Goal: Task Accomplishment & Management: Manage account settings

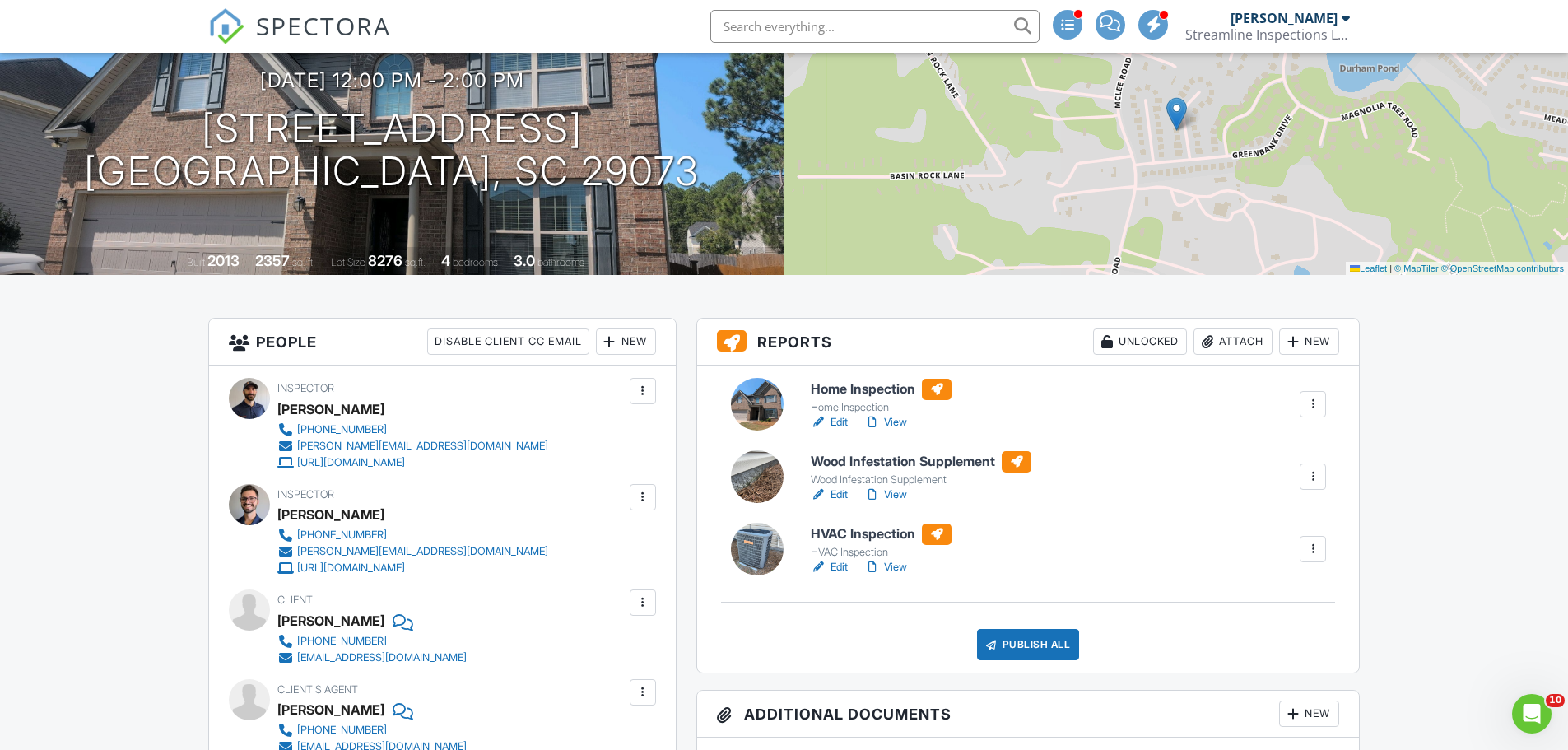
click at [889, 496] on link "View" at bounding box center [885, 494] width 43 height 17
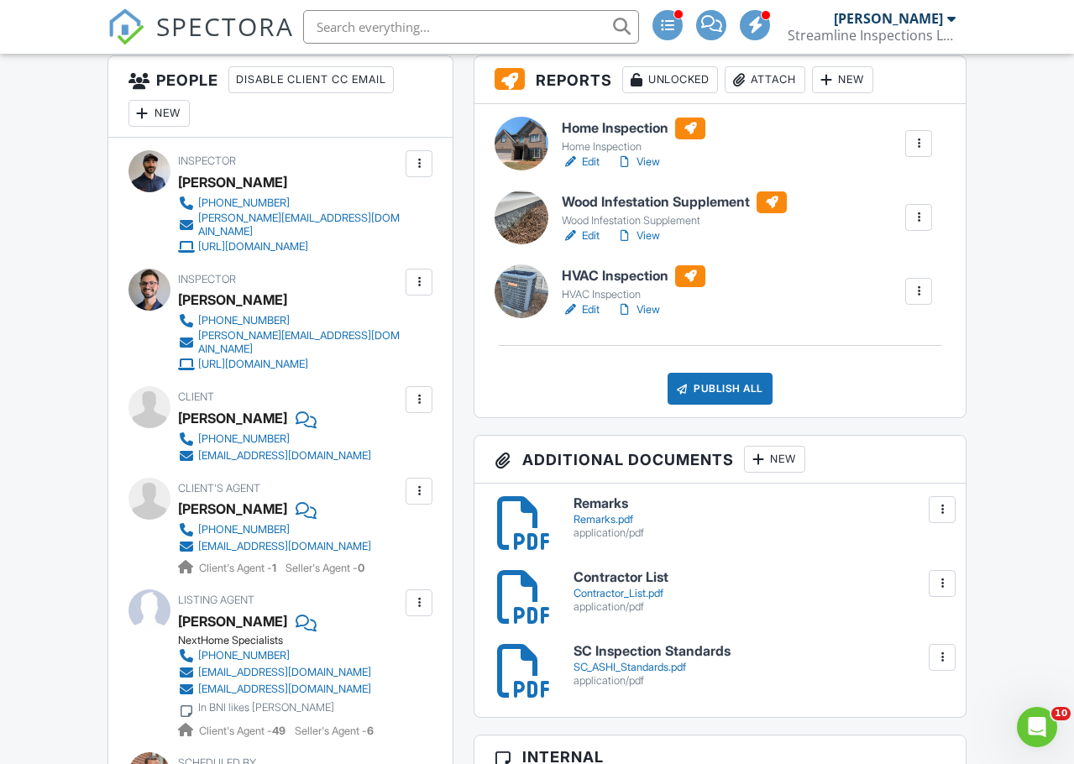
click at [842, 93] on div "New" at bounding box center [842, 79] width 61 height 27
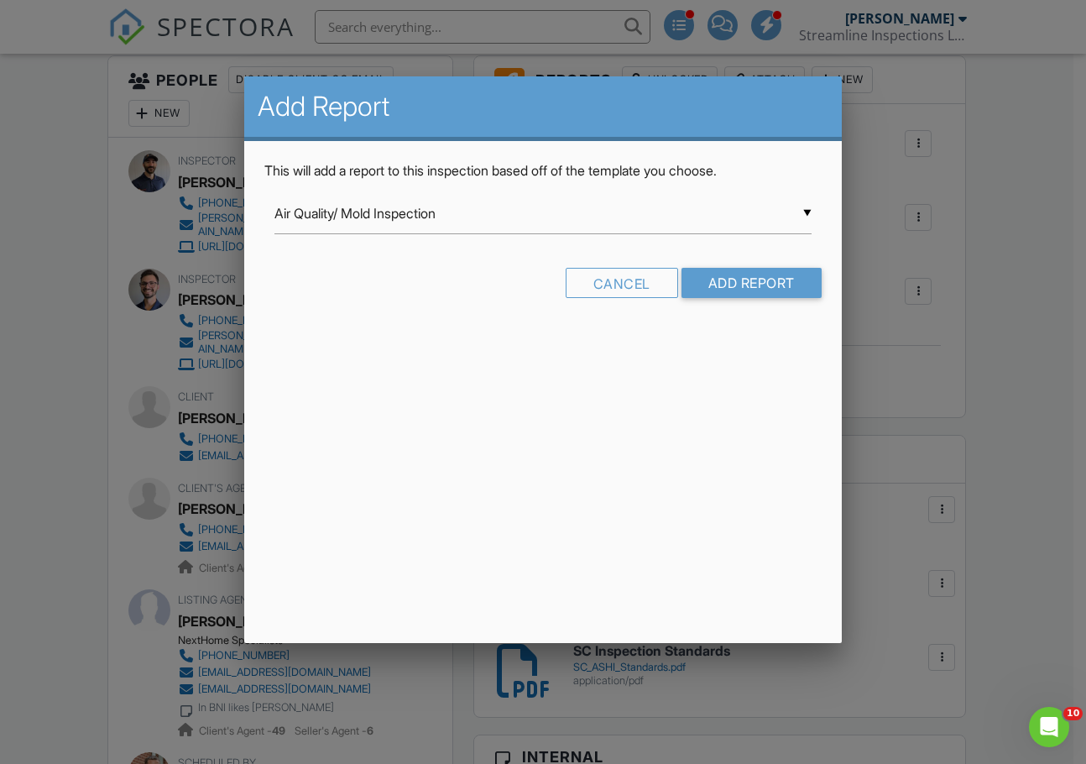
click at [399, 221] on div "▼ Air Quality/ Mold Inspection Air Quality/ Mold Inspection Commercial Inspecti…" at bounding box center [543, 213] width 537 height 41
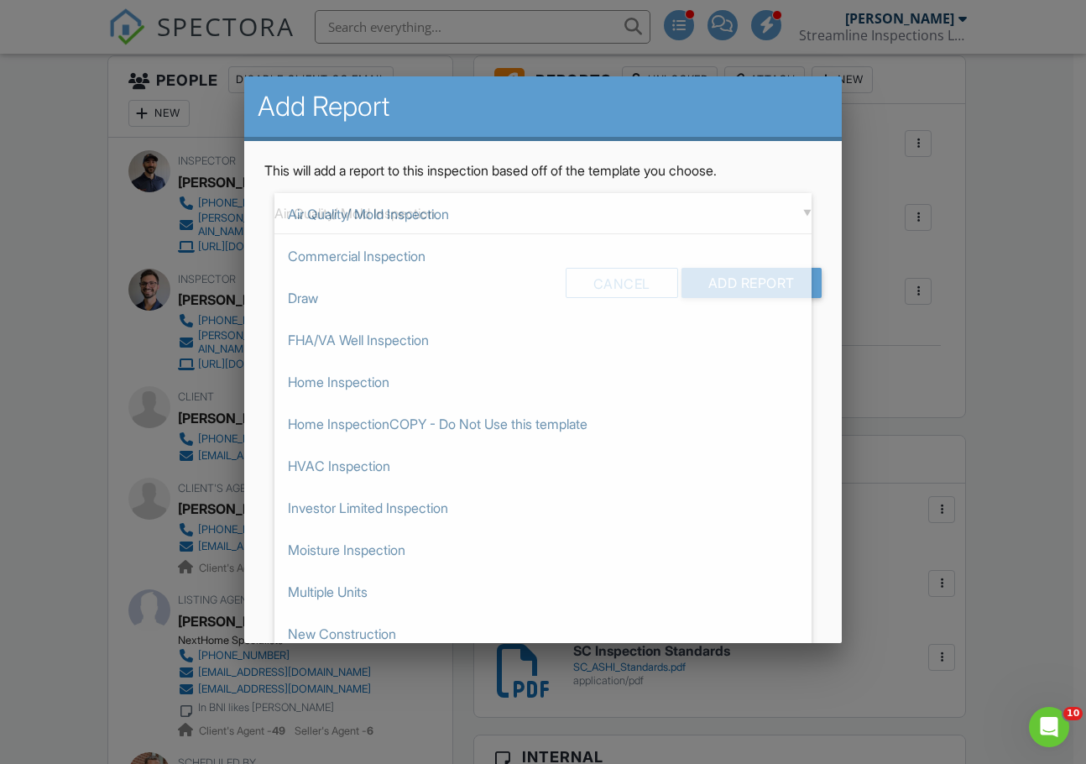
click at [992, 161] on div at bounding box center [543, 393] width 1086 height 955
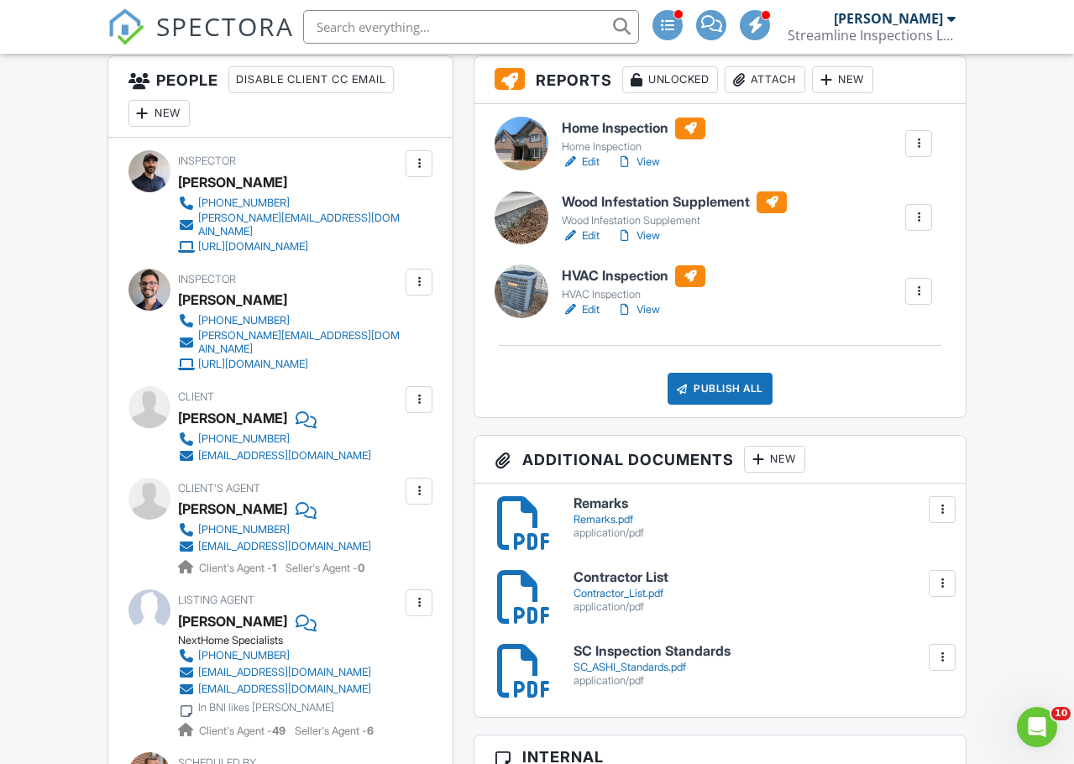
click at [794, 93] on div "Attach" at bounding box center [765, 79] width 81 height 27
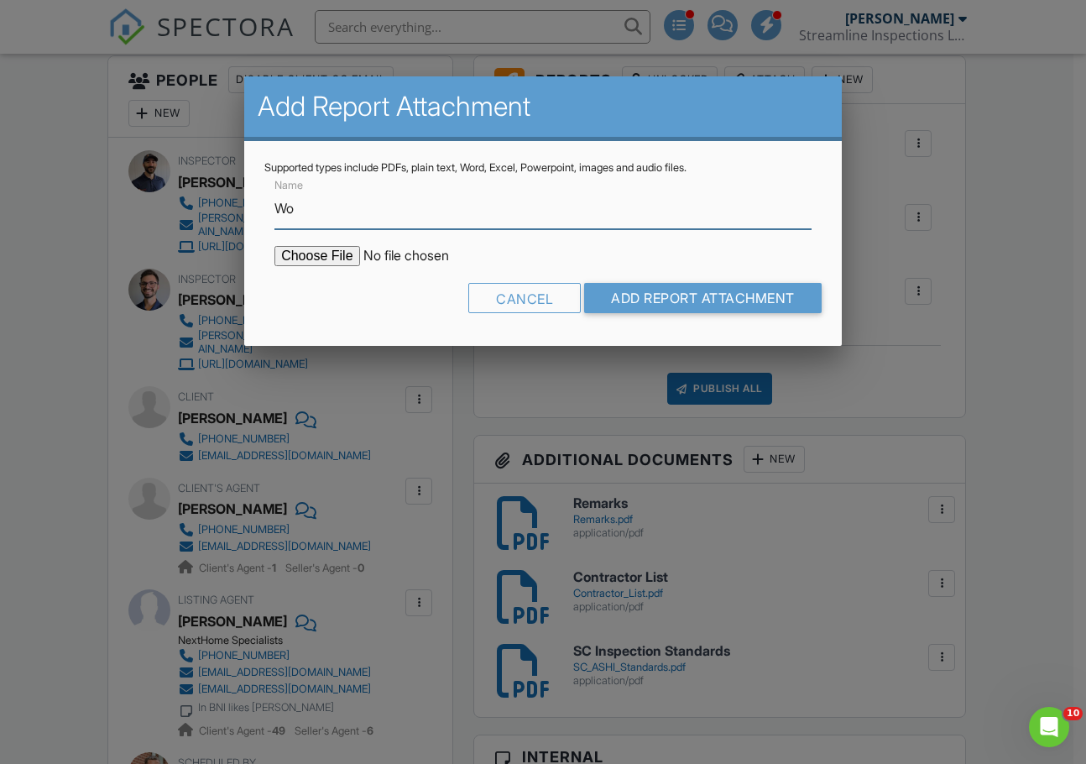
type input "Wood Infestation (CL100) Report"
click at [309, 241] on form "Name Wood Infestation (CL100) Report Cancel Add Report Attachment" at bounding box center [542, 250] width 557 height 151
click at [309, 261] on input "file" at bounding box center [417, 256] width 285 height 20
type input "C:\fakepath\Pleasant Creek 17 CL-100.pdf"
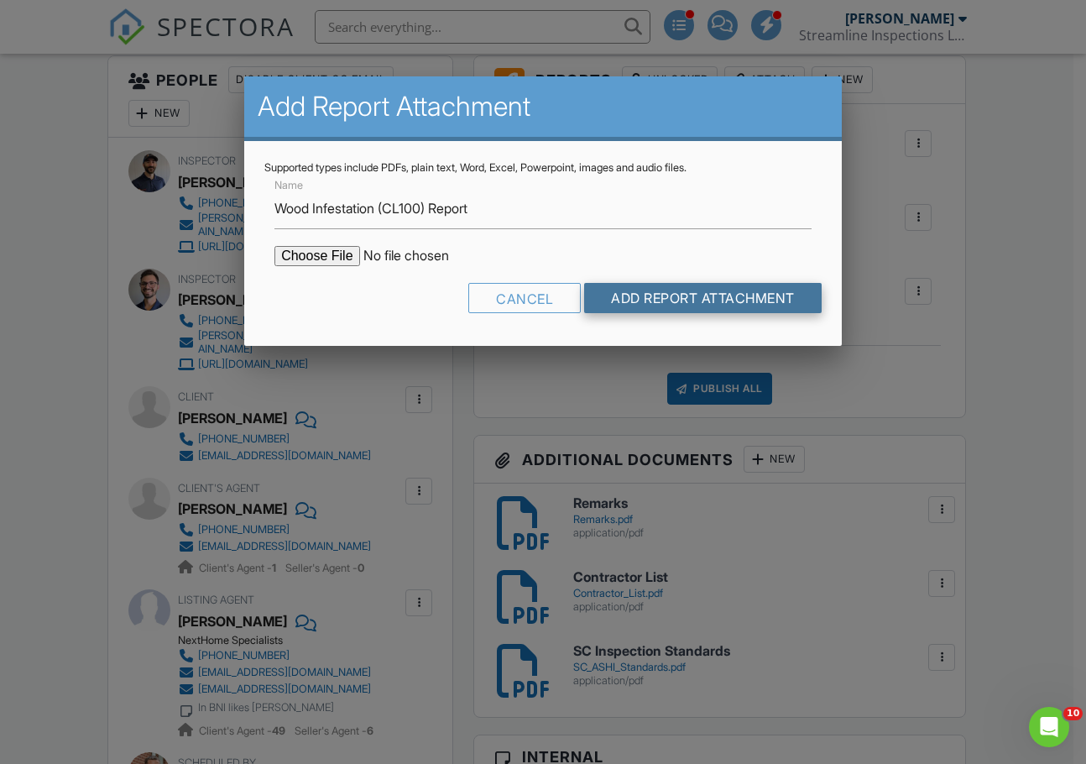
click at [687, 298] on input "Add Report Attachment" at bounding box center [703, 298] width 238 height 30
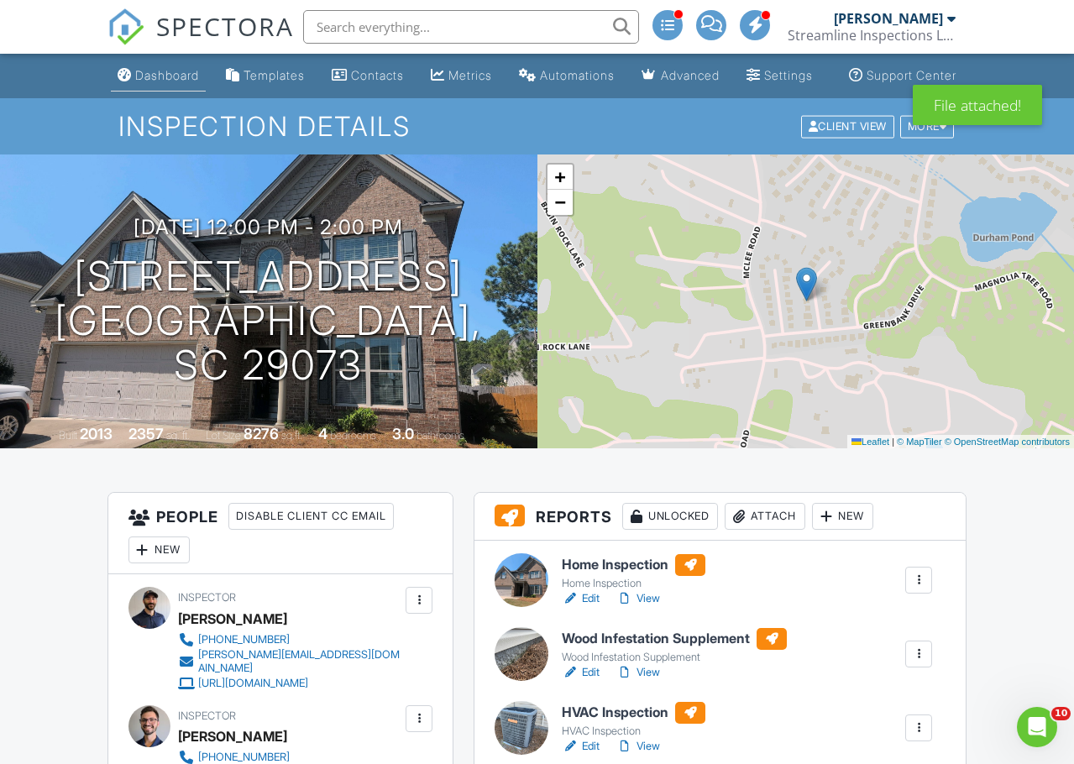
click at [149, 84] on link "Dashboard" at bounding box center [158, 75] width 95 height 31
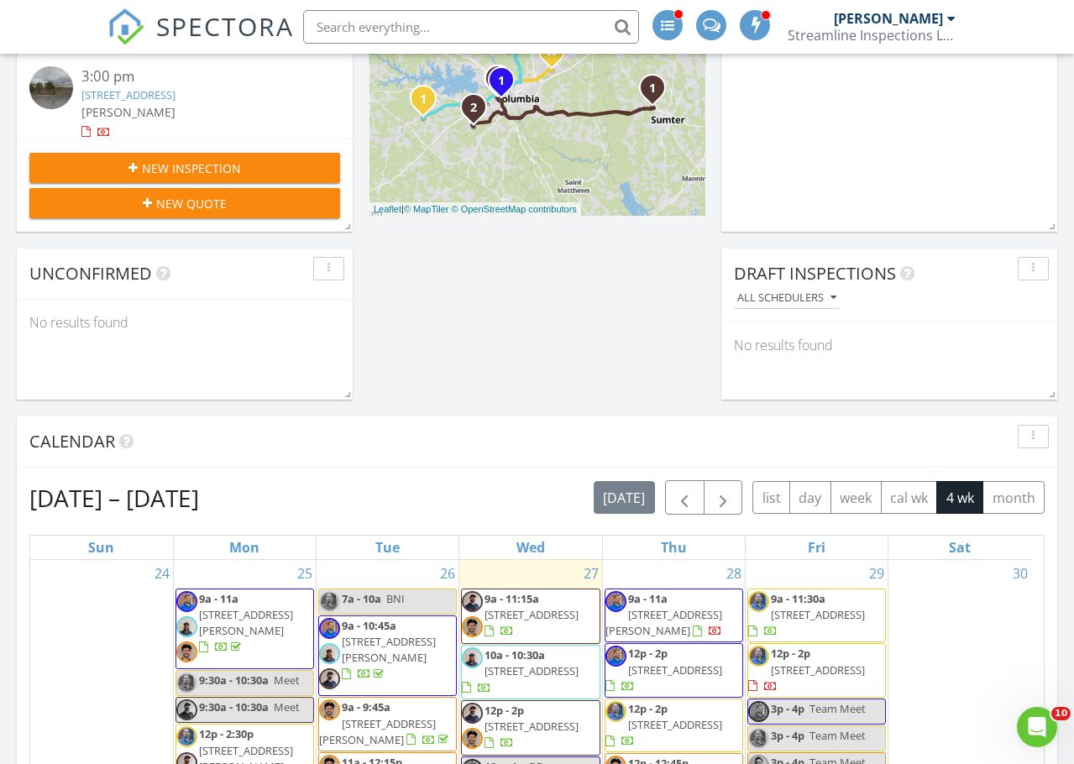
scroll to position [588, 0]
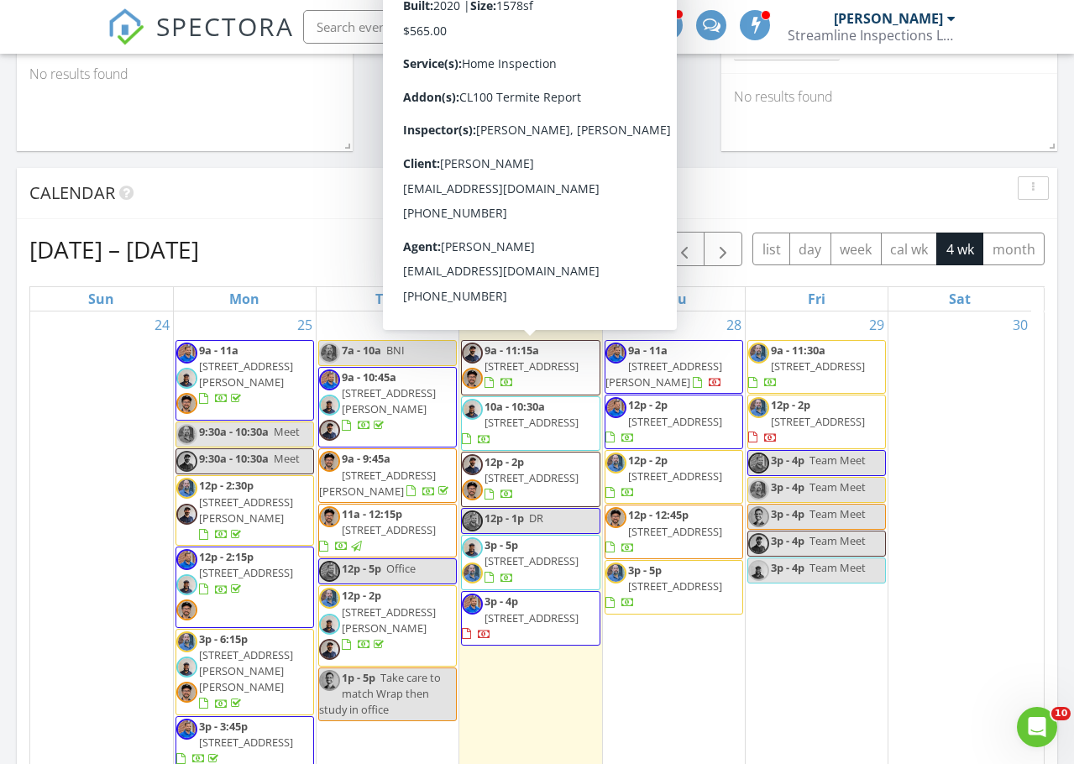
click at [527, 358] on span "2953 Old Field Rd, Sumter 29150" at bounding box center [531, 365] width 94 height 15
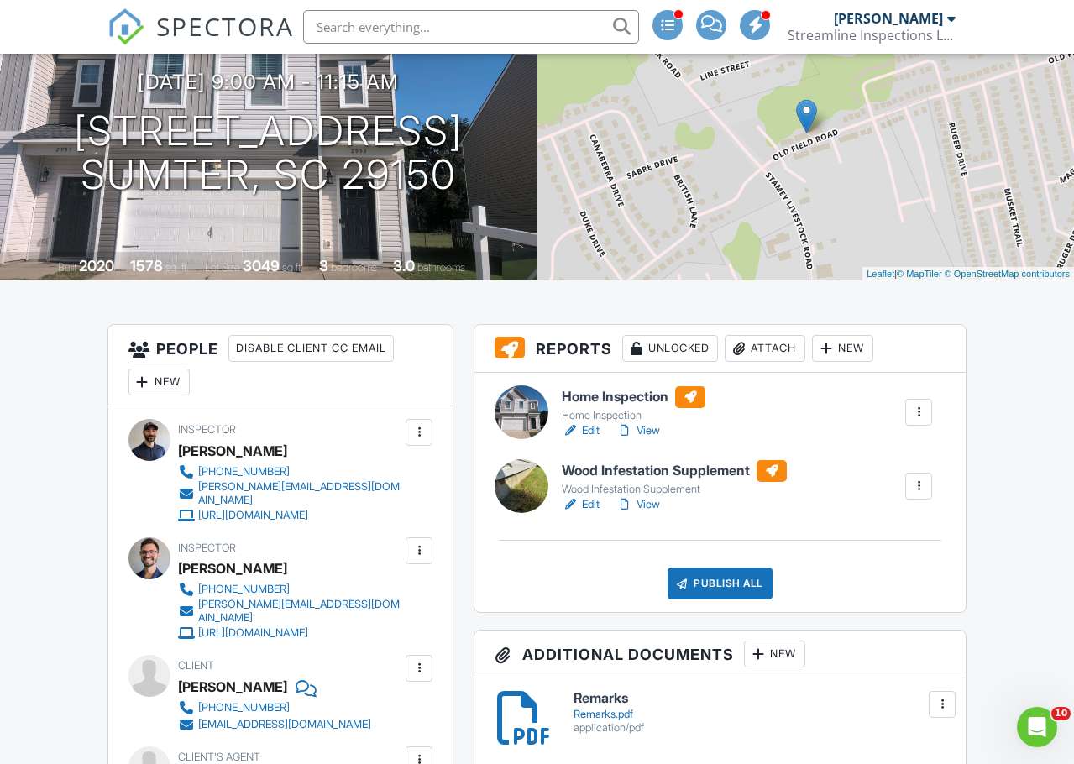
click at [642, 513] on link "View" at bounding box center [638, 504] width 44 height 17
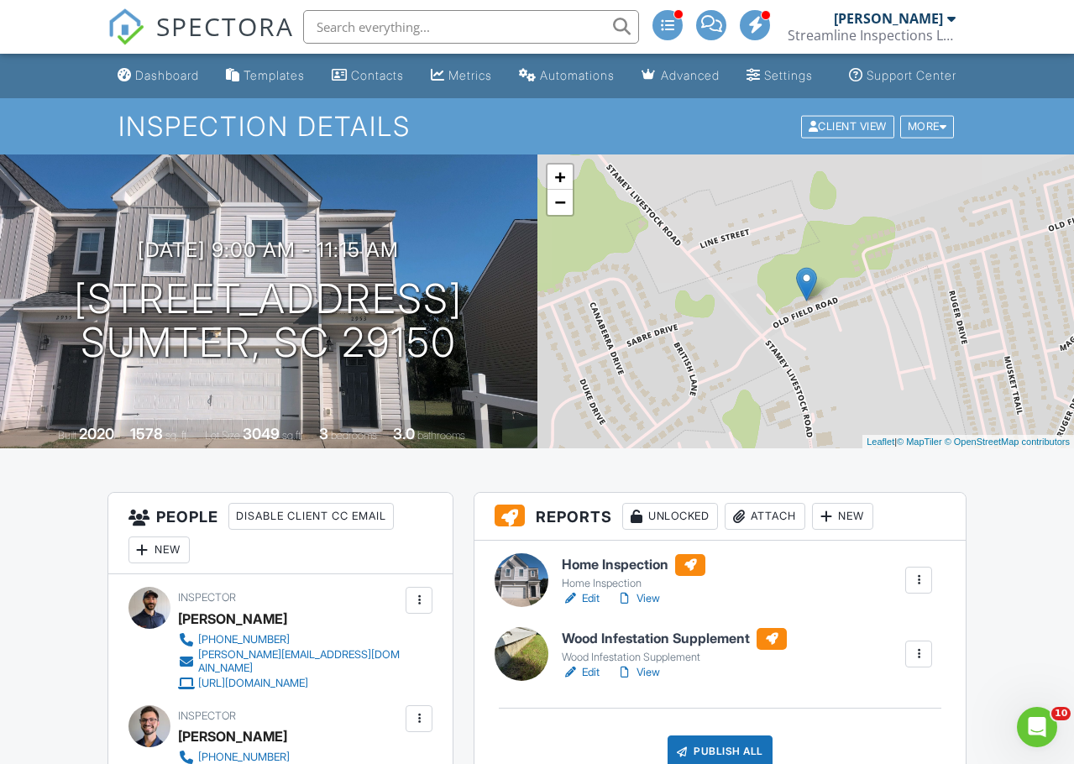
click at [888, 26] on div "[PERSON_NAME]" at bounding box center [888, 18] width 109 height 17
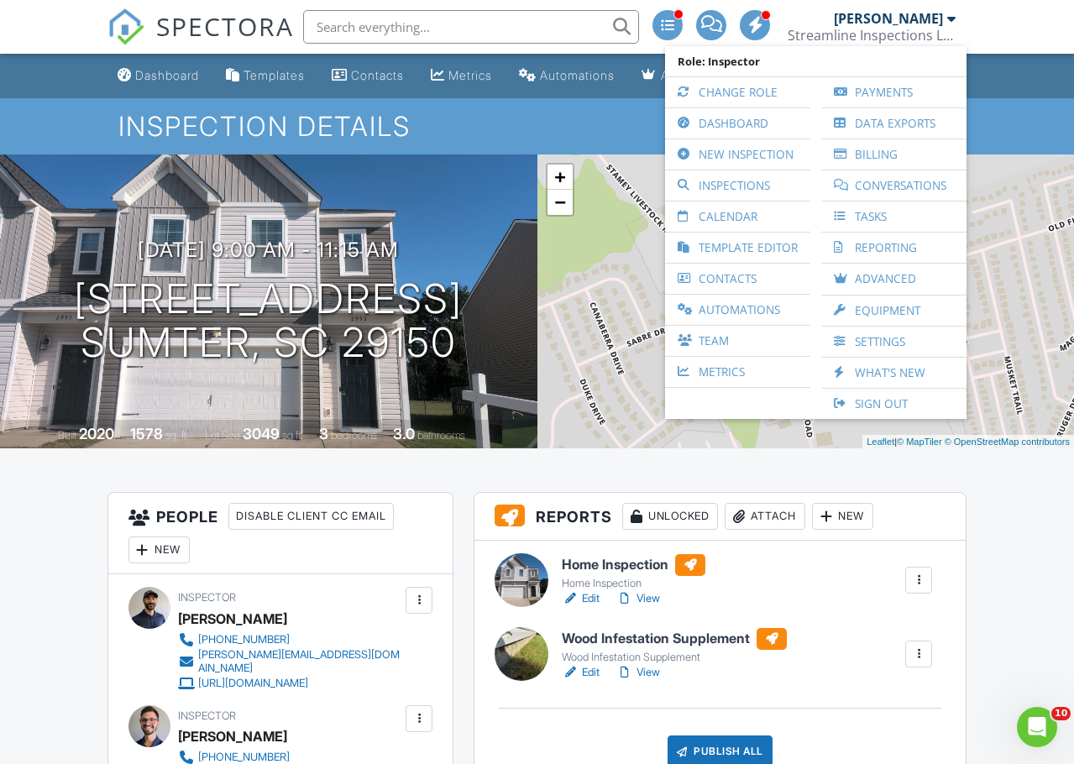
click at [736, 525] on div at bounding box center [738, 516] width 17 height 17
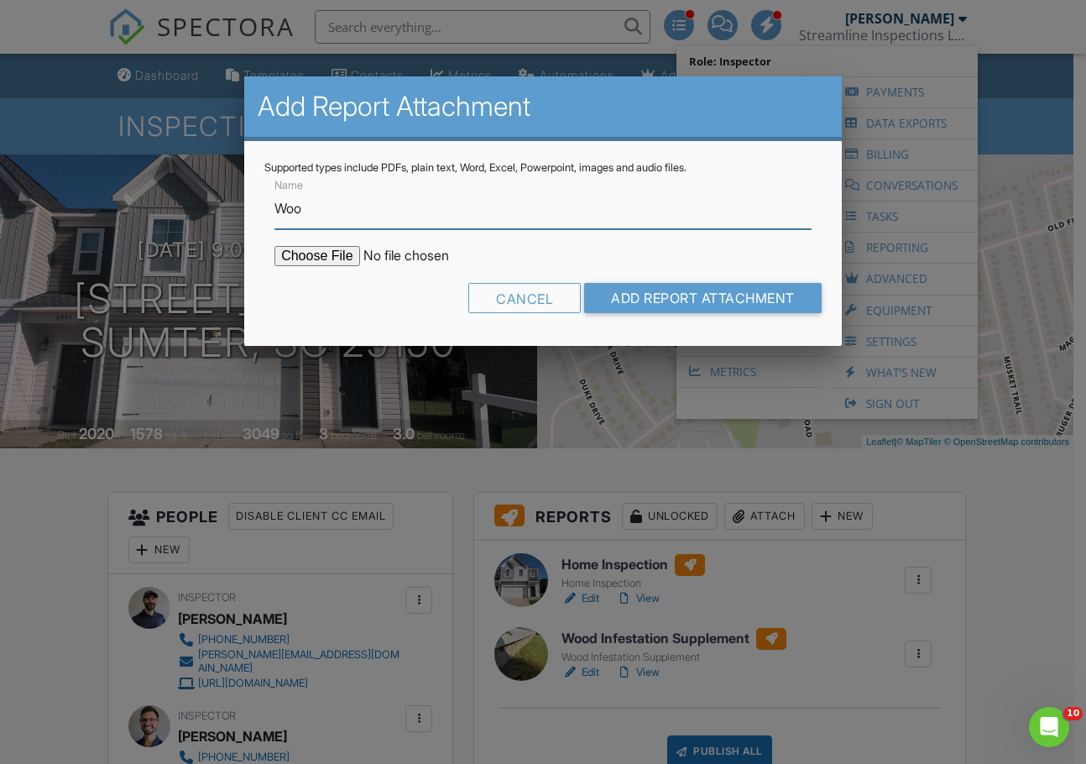
type input "Wood Infestation (CL100) Report"
click at [337, 253] on input "file" at bounding box center [417, 256] width 285 height 20
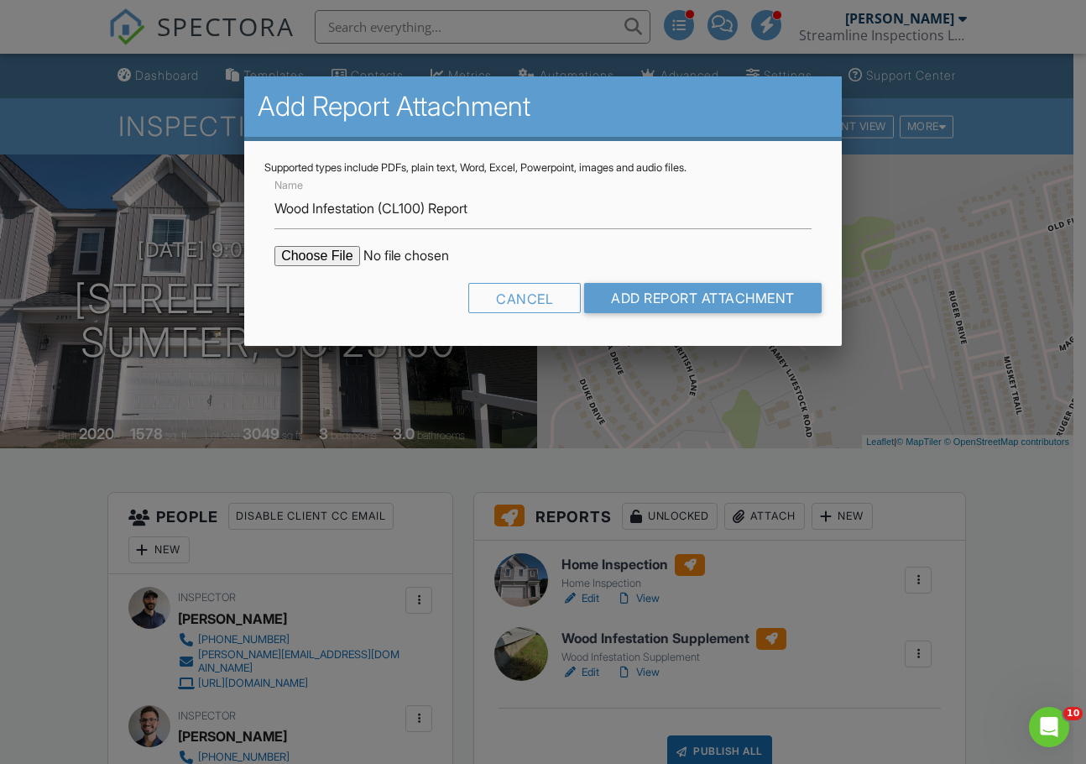
type input "C:\fakepath\Old Field 2953 CL-100.pdf"
click at [680, 306] on input "Add Report Attachment" at bounding box center [703, 298] width 238 height 30
